Goal: Book appointment/travel/reservation

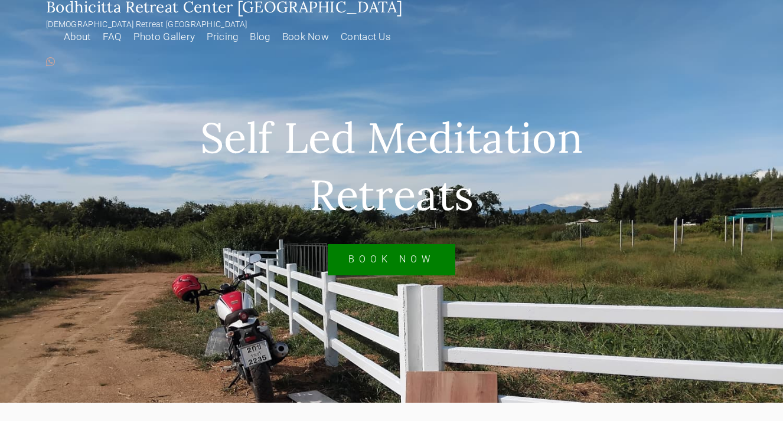
scroll to position [19, 0]
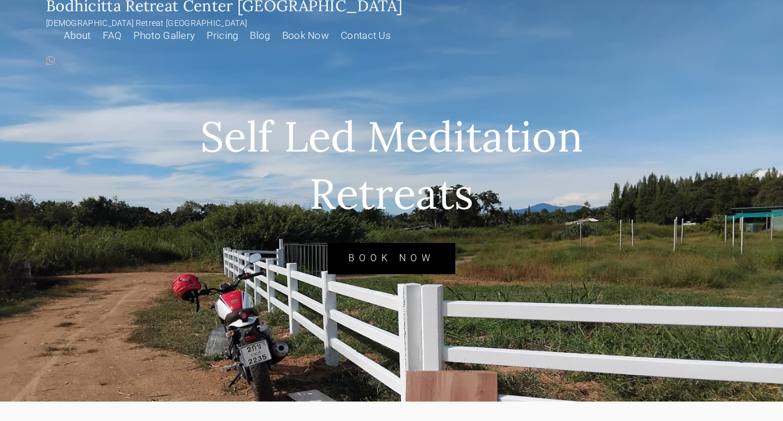
click at [385, 252] on link "Book Now" at bounding box center [391, 258] width 127 height 31
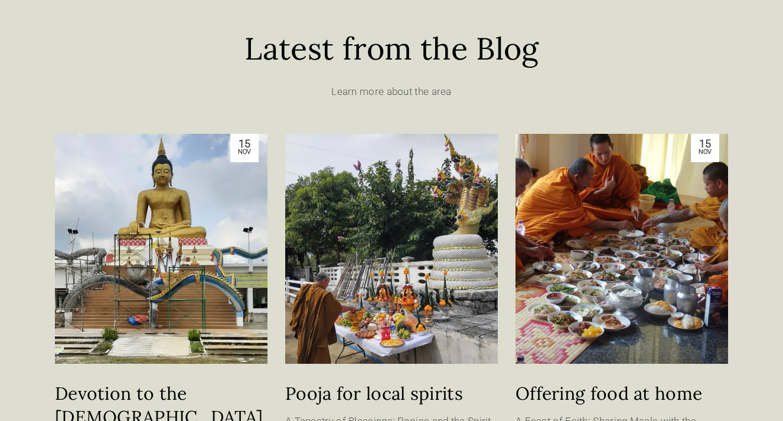
scroll to position [2352, 0]
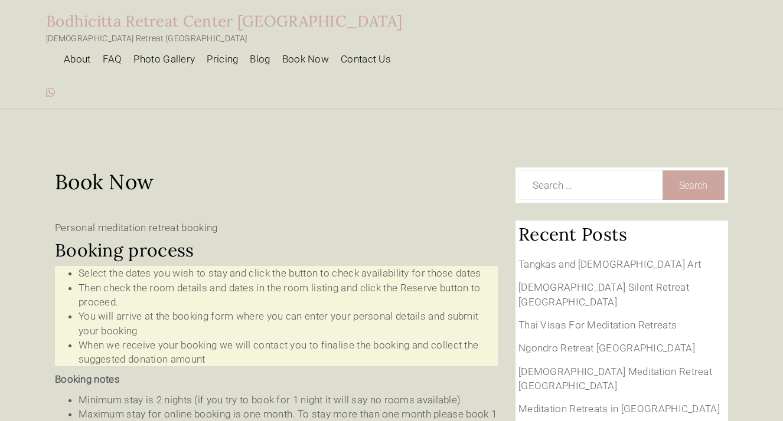
type input "14 Sep 2025 - 15 Sep 2025"
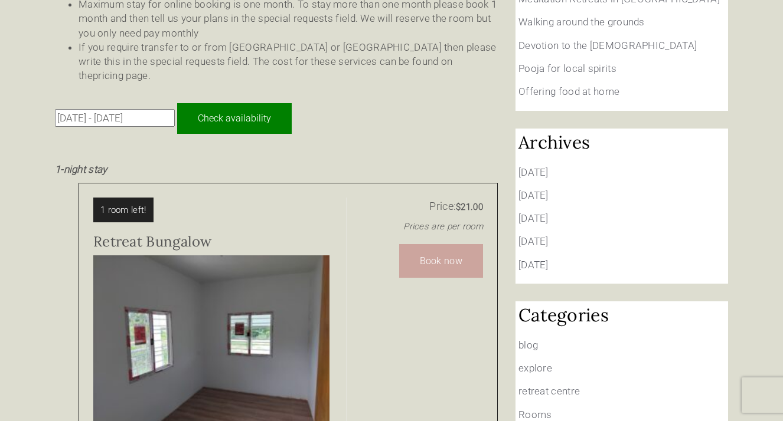
scroll to position [390, 0]
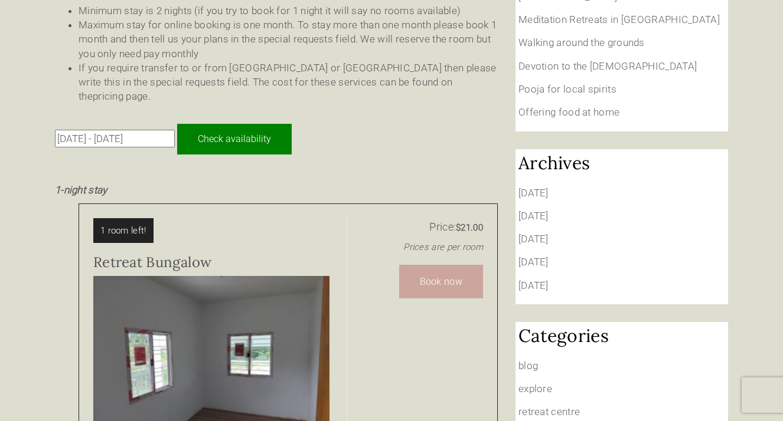
click at [224, 124] on input "Check availability" at bounding box center [234, 139] width 114 height 31
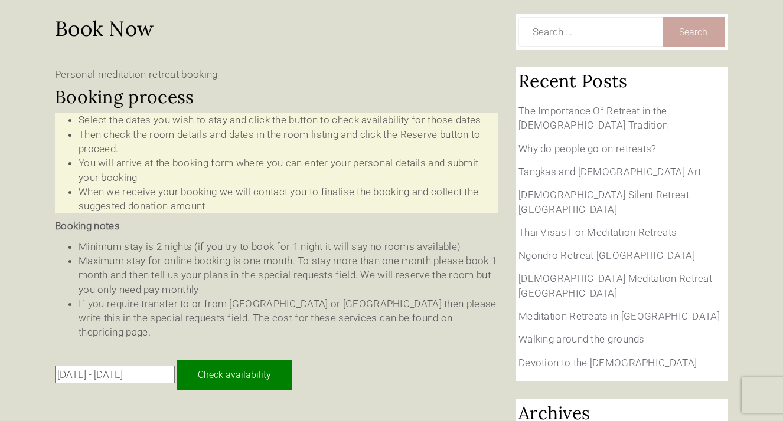
scroll to position [180, 0]
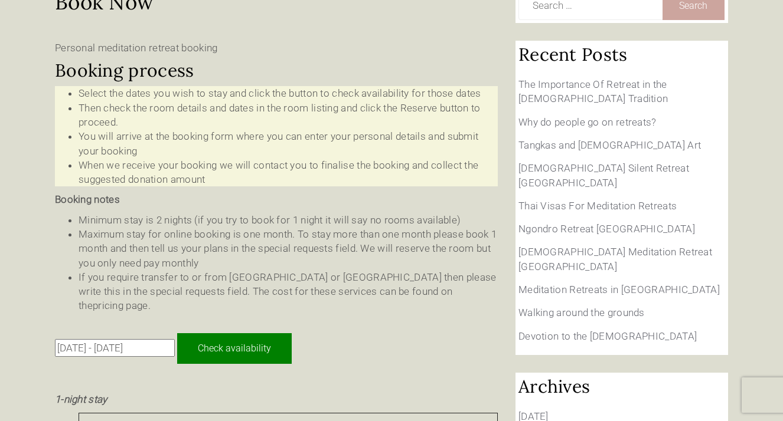
click at [148, 339] on input "14 Sep 2025 - 15 Sep 2025" at bounding box center [115, 348] width 120 height 18
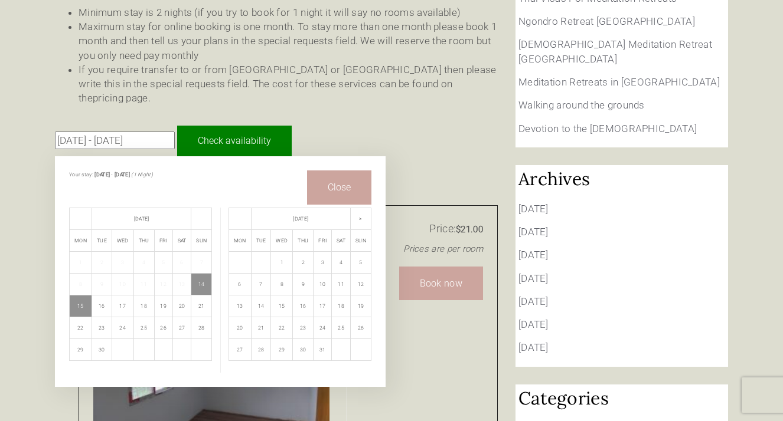
scroll to position [389, 0]
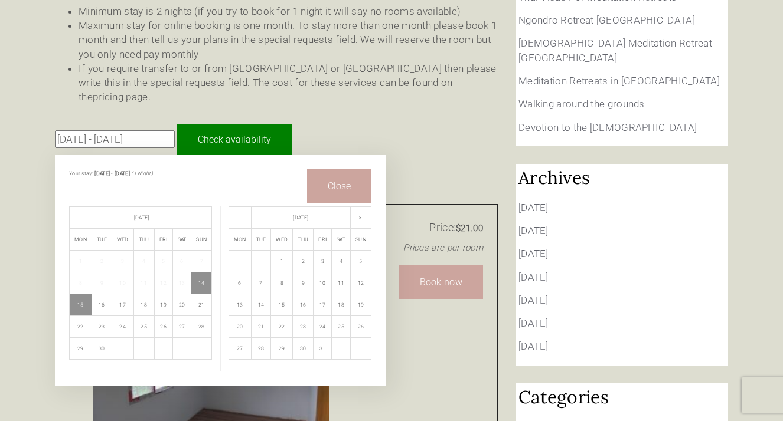
click at [365, 207] on th ">" at bounding box center [361, 218] width 21 height 22
click at [356, 207] on th ">" at bounding box center [361, 218] width 21 height 22
click at [359, 215] on span ">" at bounding box center [360, 218] width 3 height 6
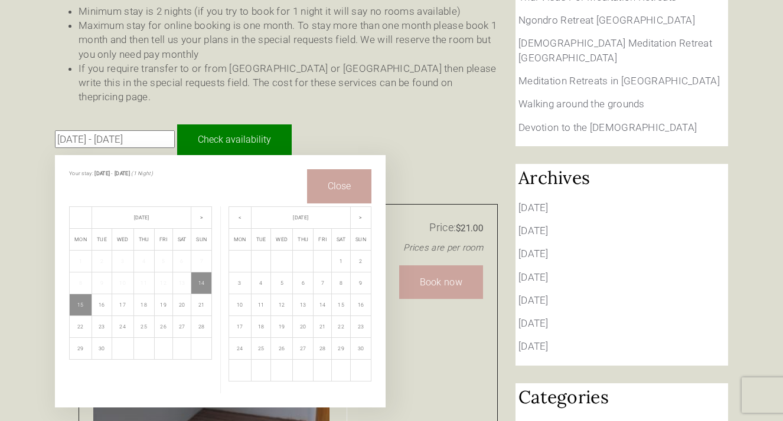
click at [360, 215] on span ">" at bounding box center [360, 218] width 3 height 6
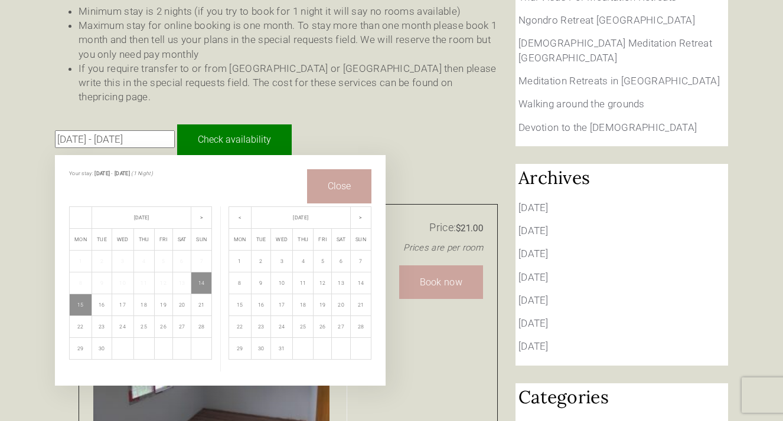
click at [360, 215] on span ">" at bounding box center [360, 218] width 3 height 6
click at [302, 295] on td "12" at bounding box center [303, 306] width 21 height 22
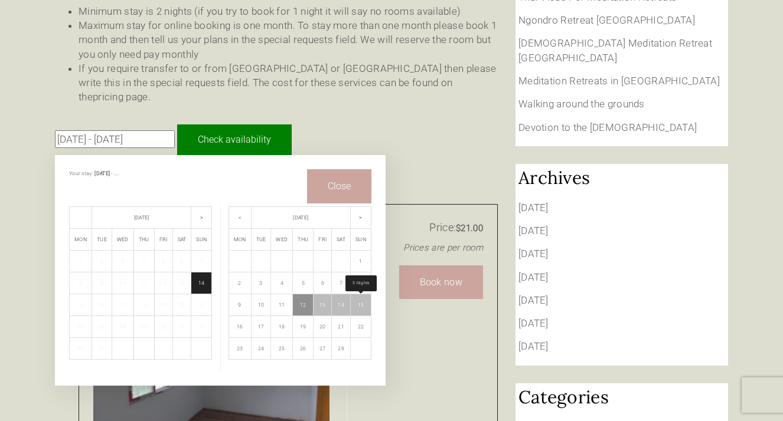
click at [362, 295] on td "15" at bounding box center [361, 306] width 21 height 22
type input "12 Feb 2026 - 15 Feb 2026"
click at [245, 125] on input "Check availability" at bounding box center [234, 140] width 114 height 31
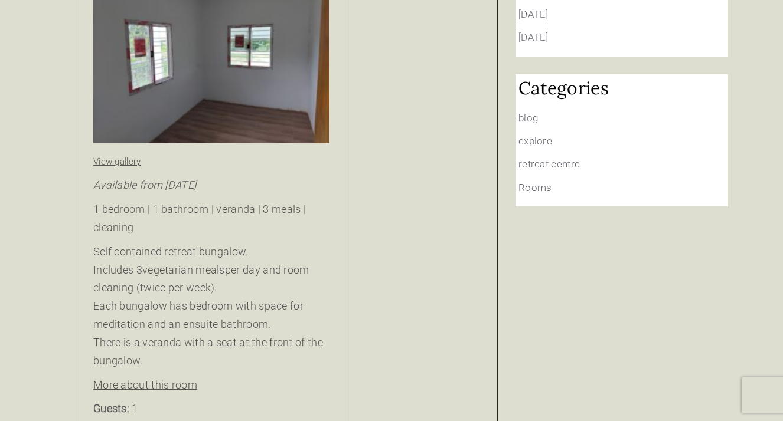
scroll to position [699, 0]
click at [245, 90] on img at bounding box center [211, 54] width 236 height 176
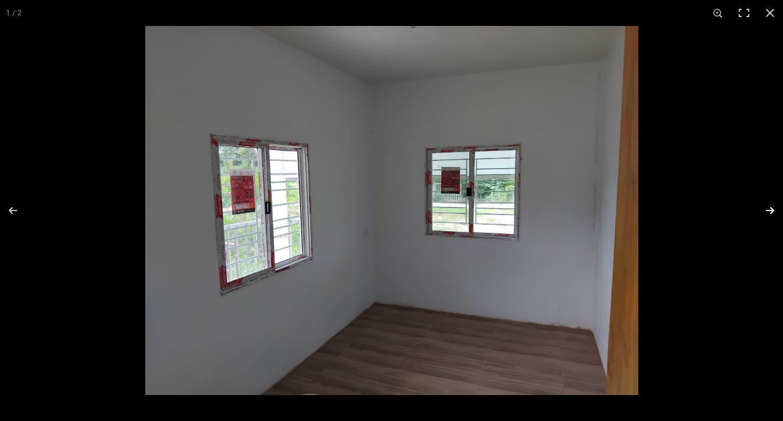
click at [770, 211] on button at bounding box center [761, 210] width 41 height 59
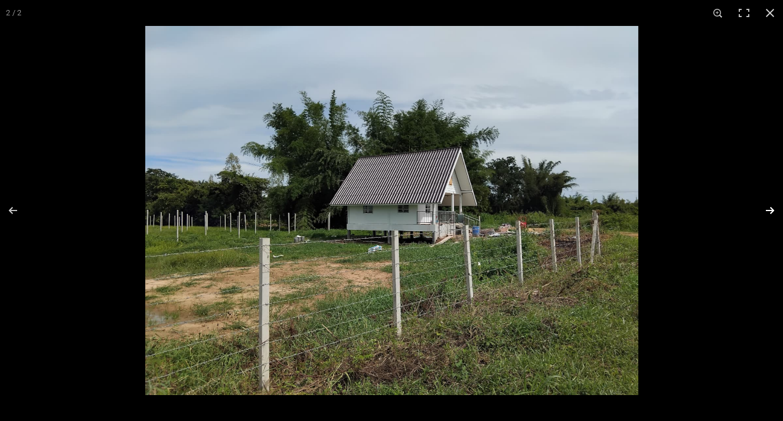
click at [770, 211] on button at bounding box center [761, 210] width 41 height 59
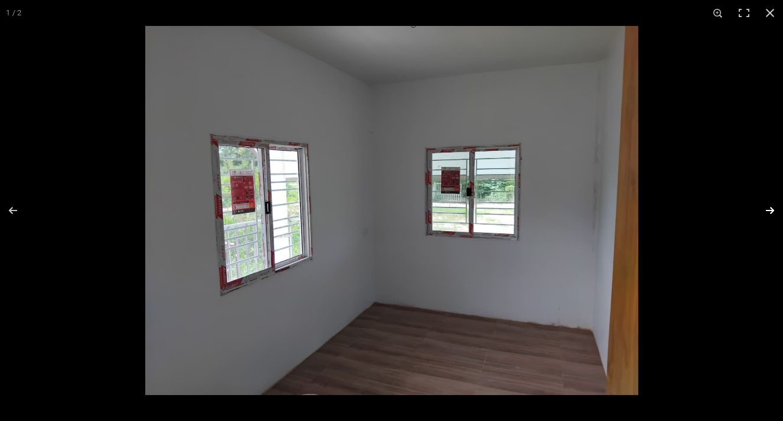
click at [770, 211] on button at bounding box center [761, 210] width 41 height 59
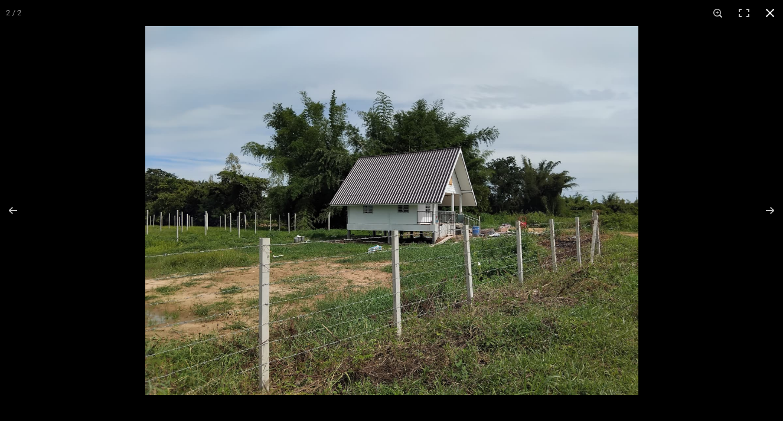
click at [773, 17] on button at bounding box center [770, 13] width 26 height 26
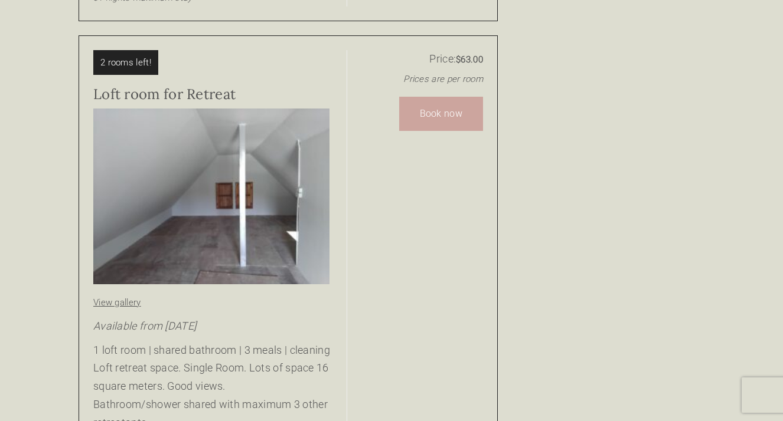
scroll to position [1166, 0]
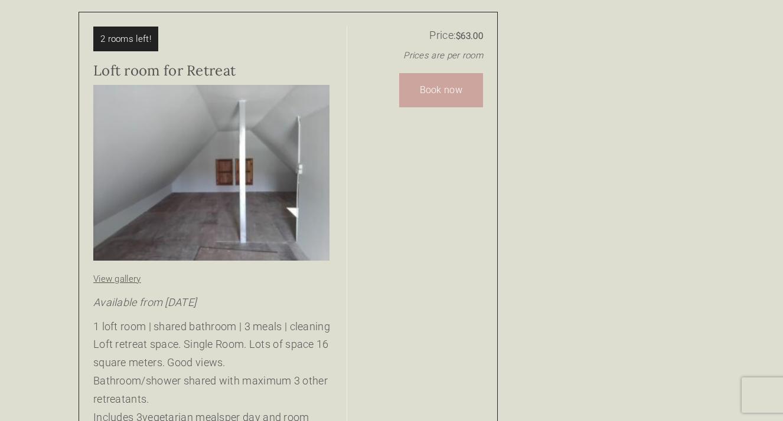
click at [273, 154] on img at bounding box center [211, 173] width 236 height 176
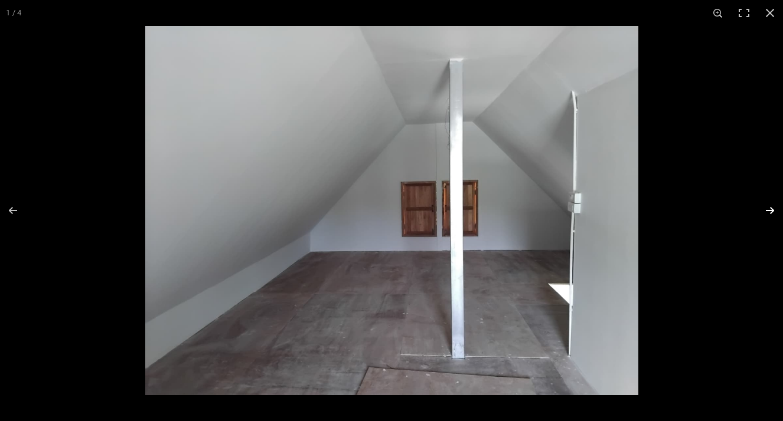
click at [770, 219] on button at bounding box center [761, 210] width 41 height 59
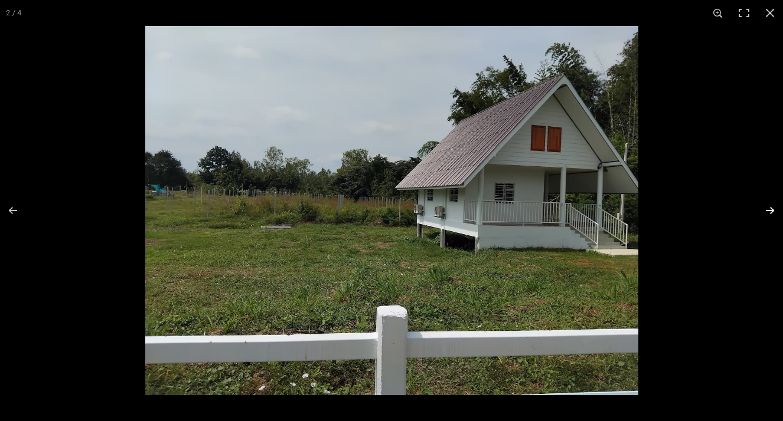
click at [770, 219] on button at bounding box center [761, 210] width 41 height 59
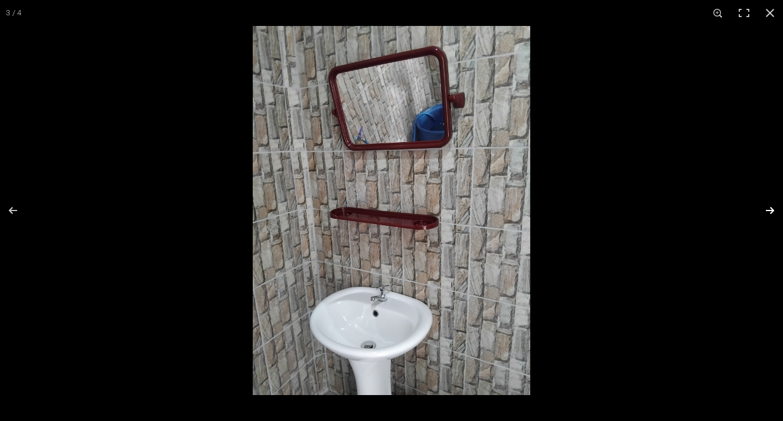
click at [770, 210] on button at bounding box center [761, 210] width 41 height 59
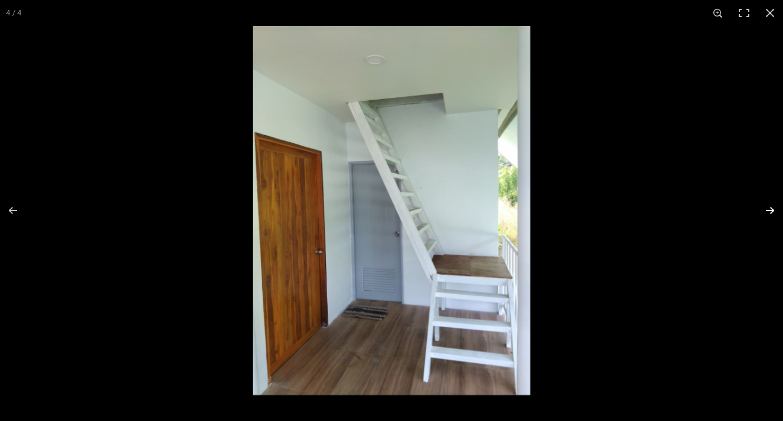
click at [770, 210] on button at bounding box center [761, 210] width 41 height 59
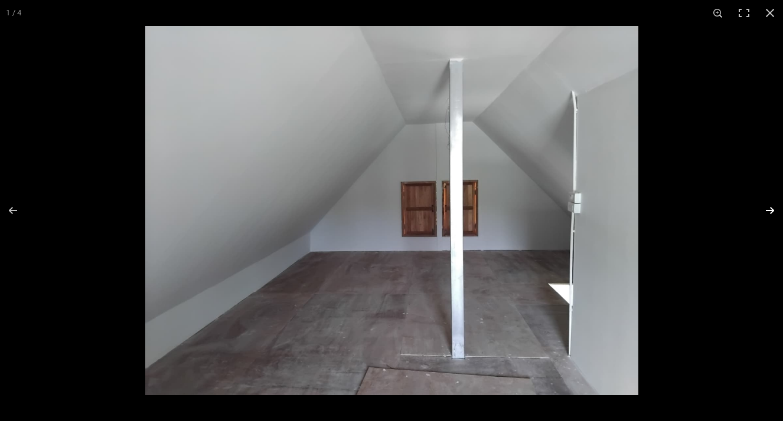
click at [770, 210] on button at bounding box center [761, 210] width 41 height 59
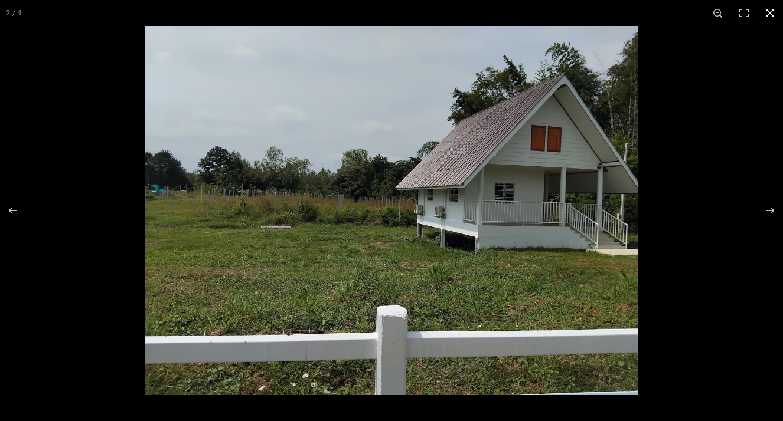
click at [771, 18] on button at bounding box center [770, 13] width 26 height 26
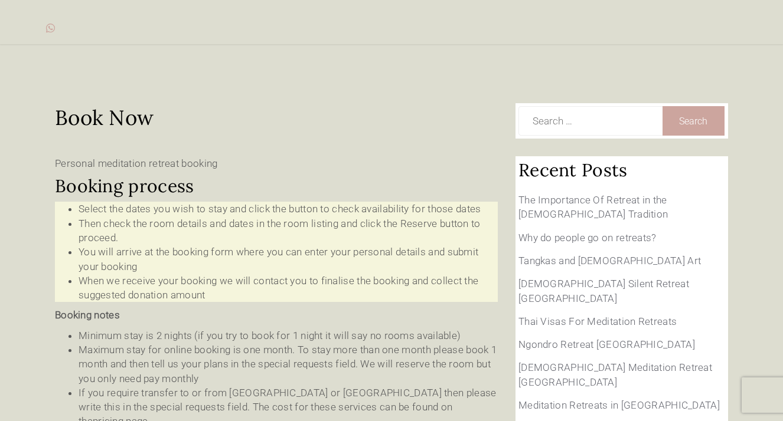
scroll to position [64, 0]
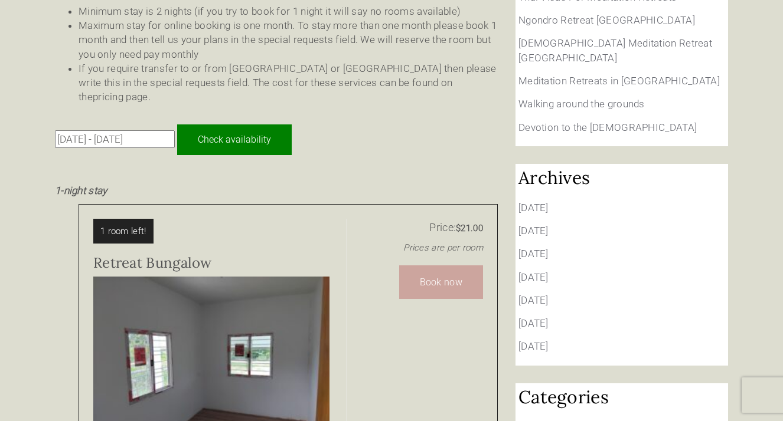
scroll to position [389, 0]
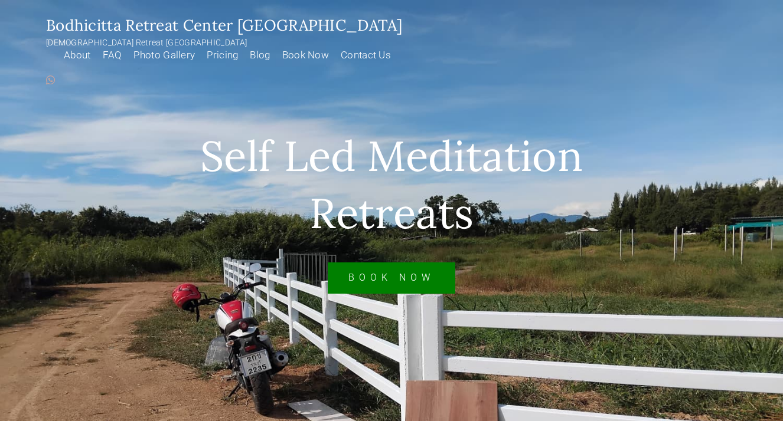
click at [94, 49] on link "About" at bounding box center [74, 59] width 39 height 21
